Goal: Go to known website: Go to known website

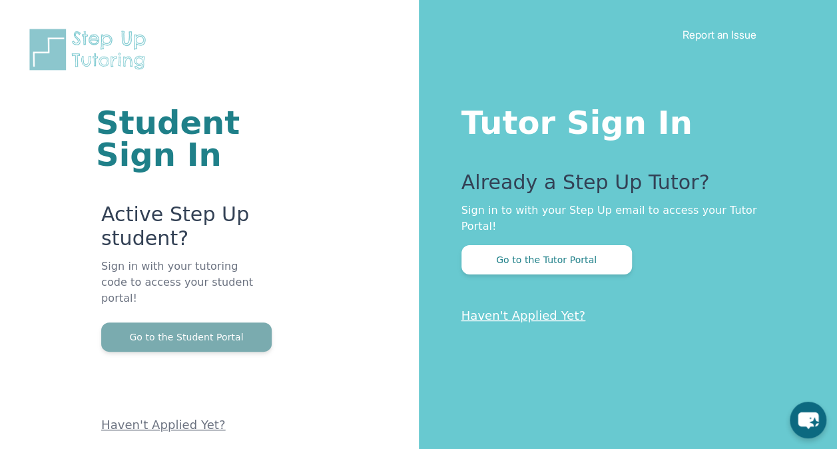
click at [240, 322] on button "Go to the Student Portal" at bounding box center [186, 336] width 170 height 29
click at [267, 322] on button "Go to the Student Portal" at bounding box center [186, 336] width 170 height 29
click at [173, 322] on button "Go to the Student Portal" at bounding box center [186, 336] width 170 height 29
